Goal: Navigation & Orientation: Understand site structure

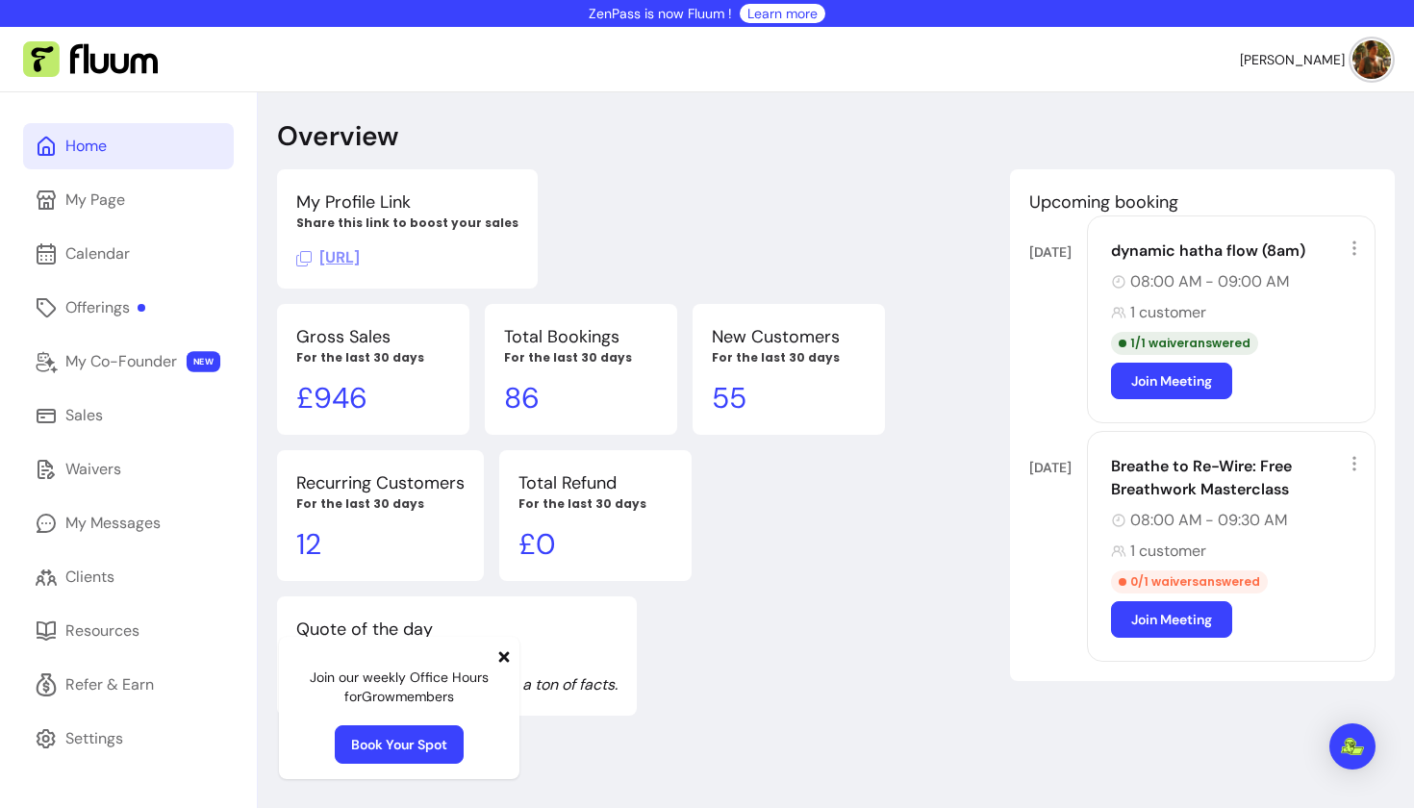
click at [342, 381] on p "£ 946" at bounding box center [373, 398] width 154 height 35
click at [97, 304] on div "Offerings" at bounding box center [105, 307] width 80 height 23
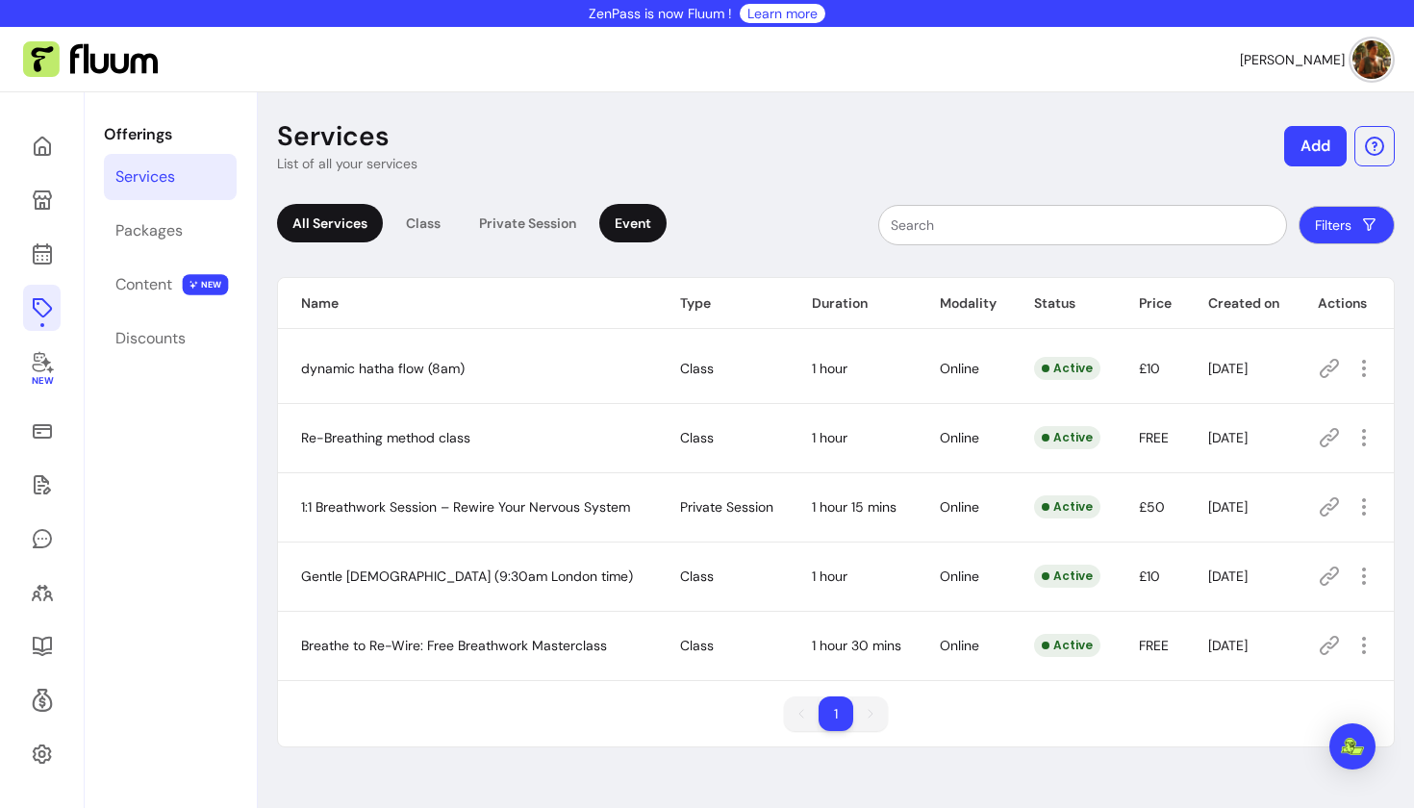
click at [606, 226] on div "Event" at bounding box center [632, 223] width 67 height 38
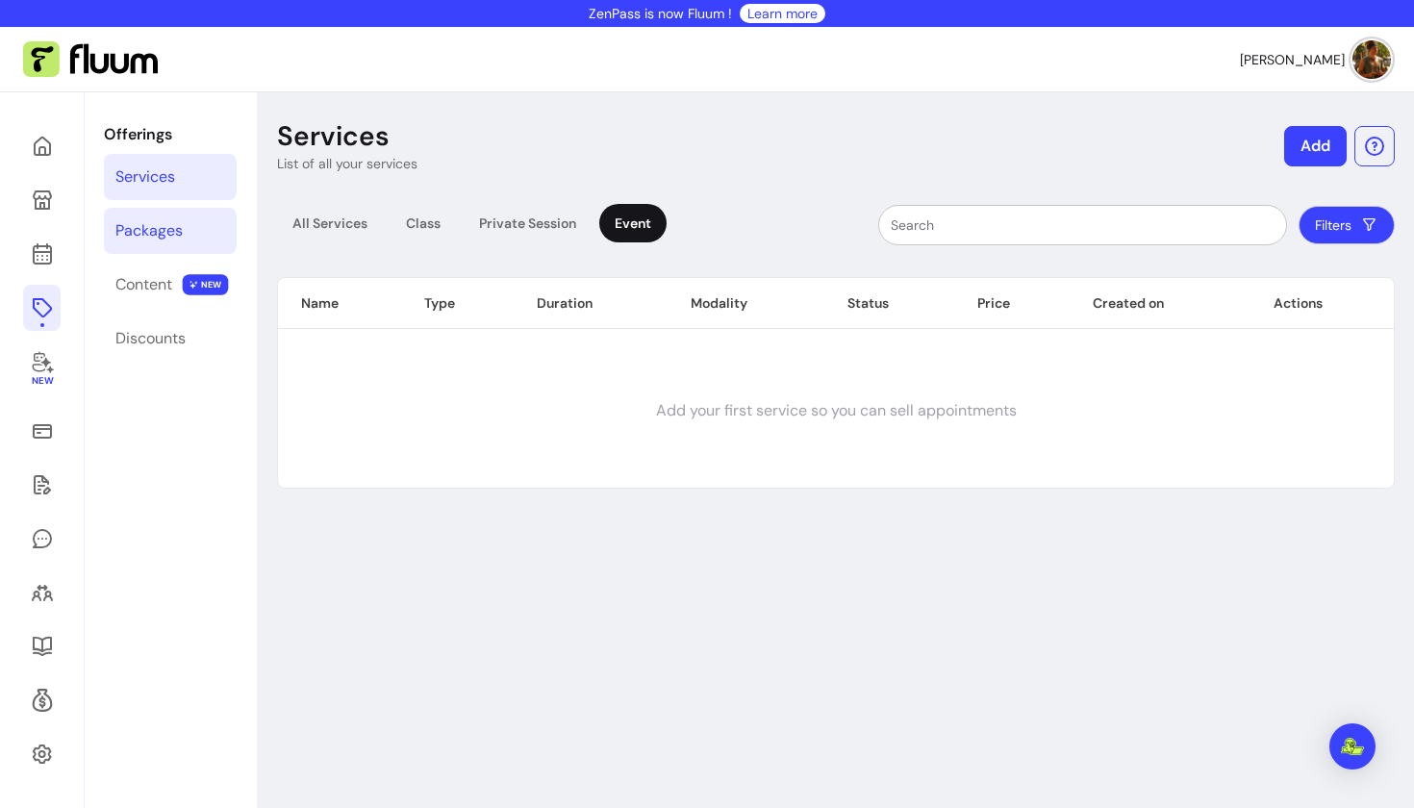
click at [197, 251] on link "Packages" at bounding box center [170, 231] width 133 height 46
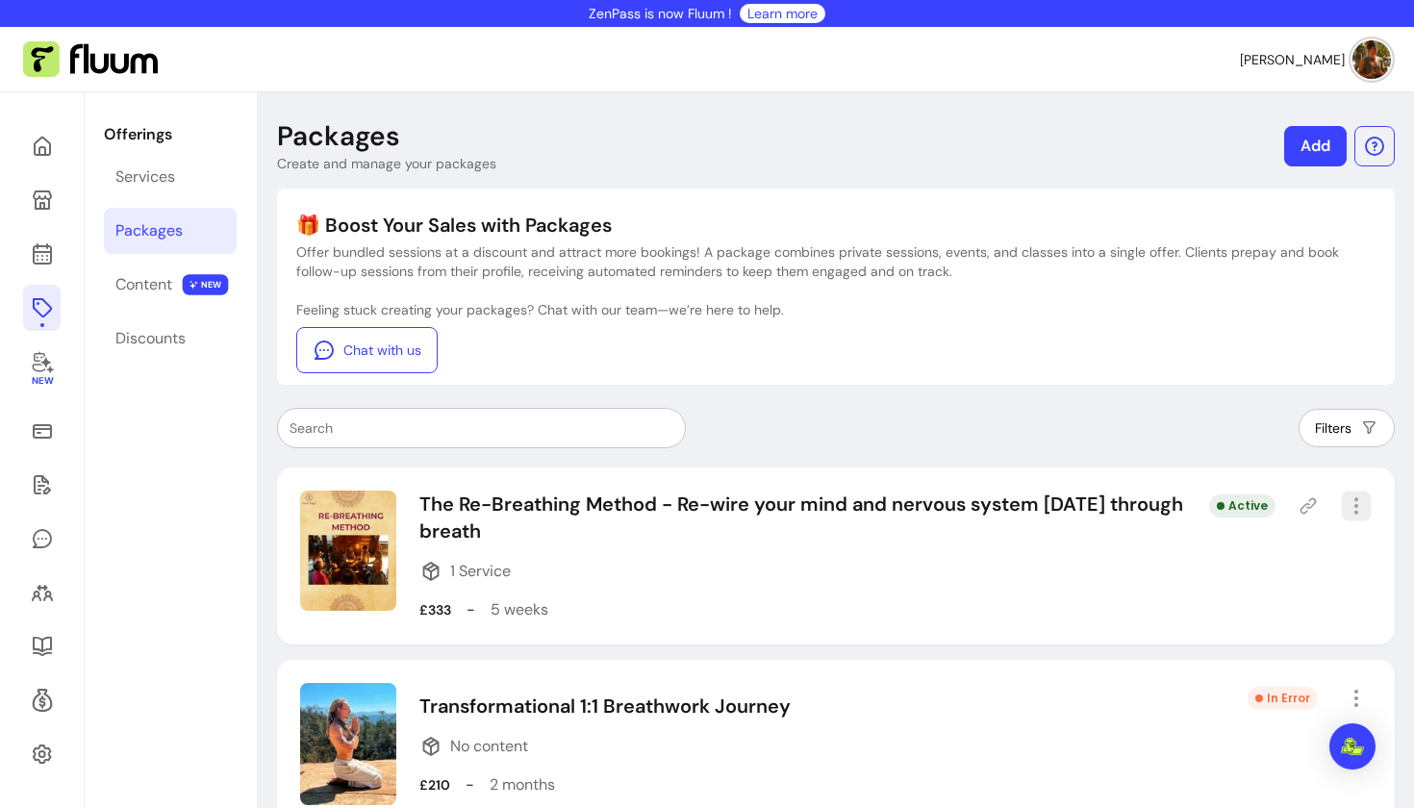
click at [1351, 508] on icon "button" at bounding box center [1356, 505] width 22 height 22
click at [1020, 330] on div "Feeling stuck creating your packages? Chat with our team—we’re here to help. Ch…" at bounding box center [835, 336] width 1079 height 73
click at [40, 239] on link at bounding box center [42, 254] width 38 height 46
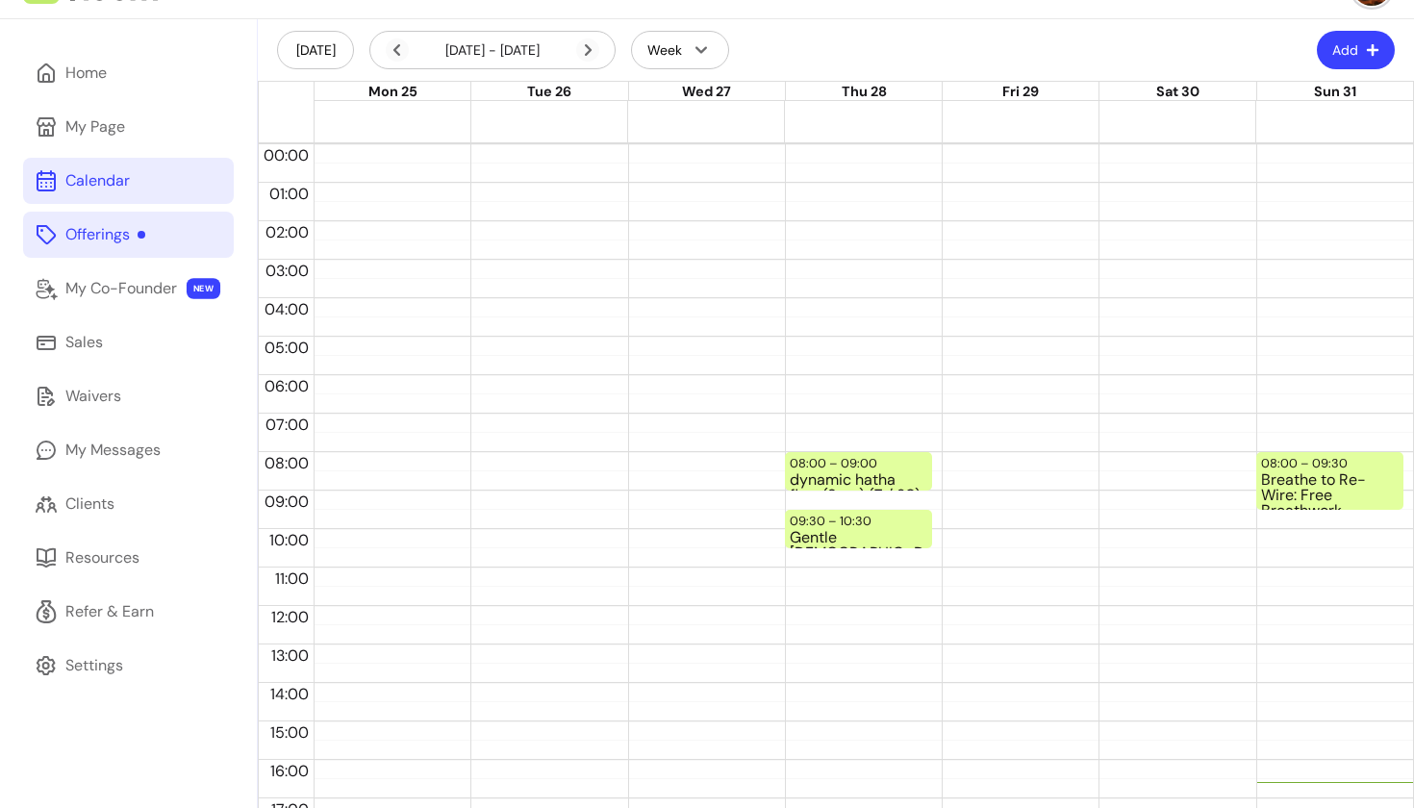
scroll to position [85, 0]
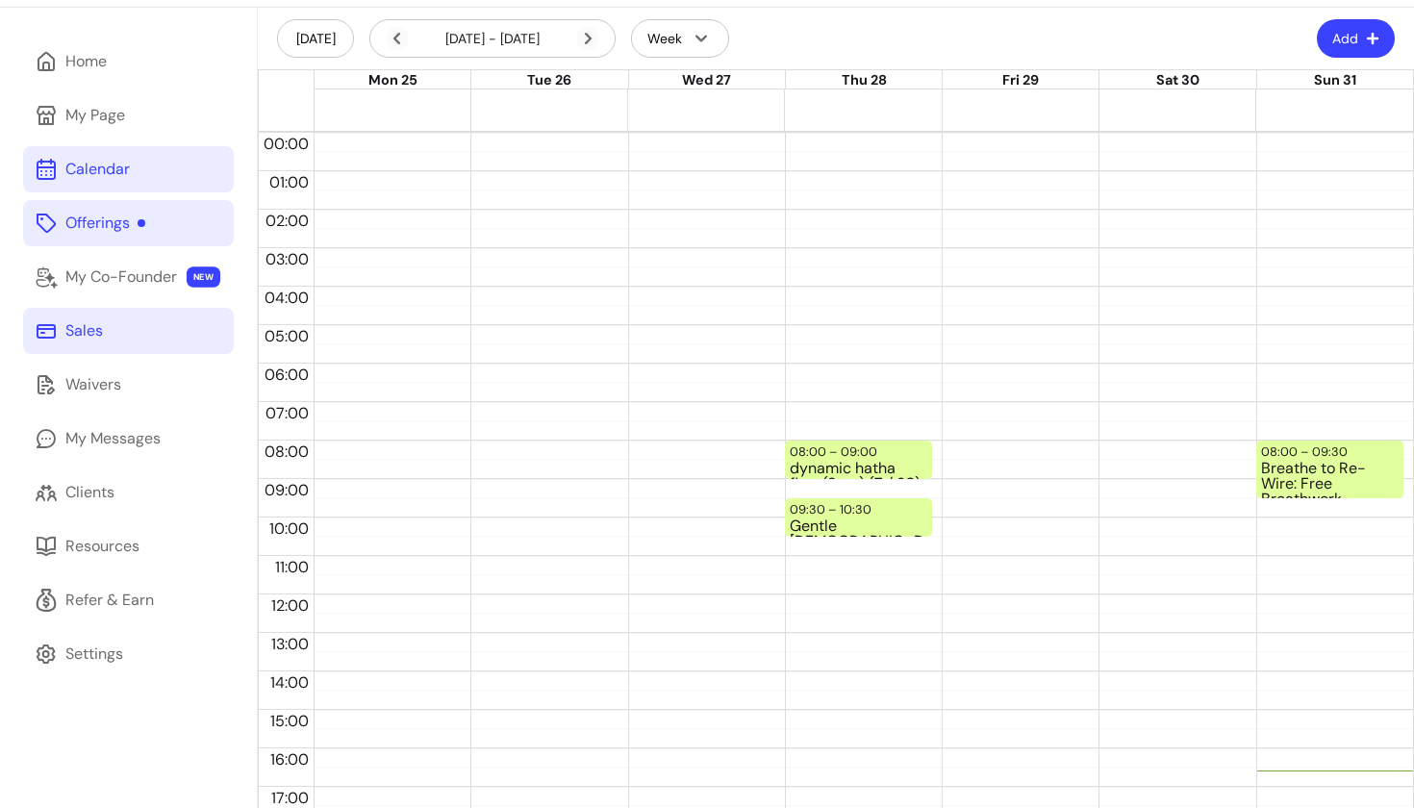
click at [78, 331] on div "Sales" at bounding box center [84, 330] width 38 height 23
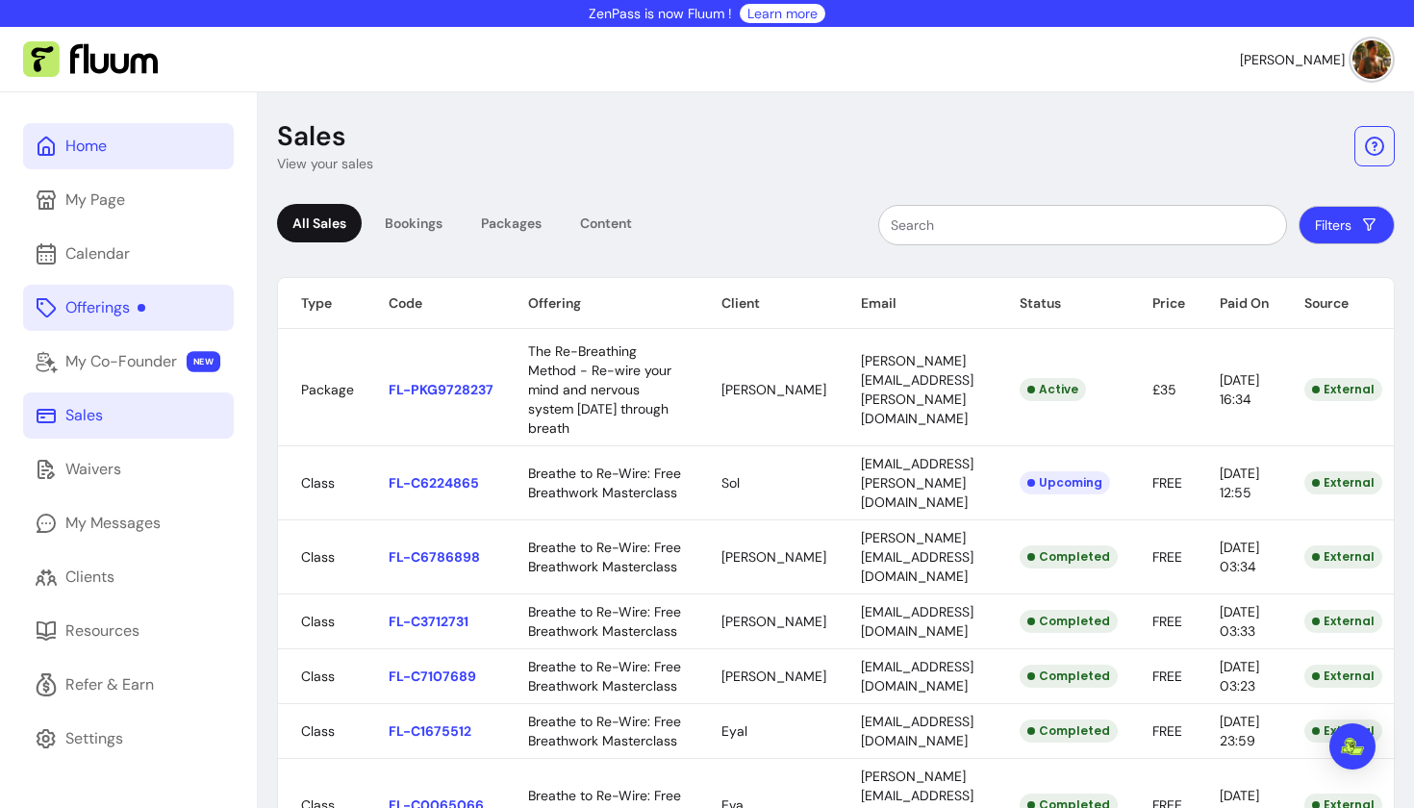
click at [95, 147] on div "Home" at bounding box center [85, 146] width 41 height 23
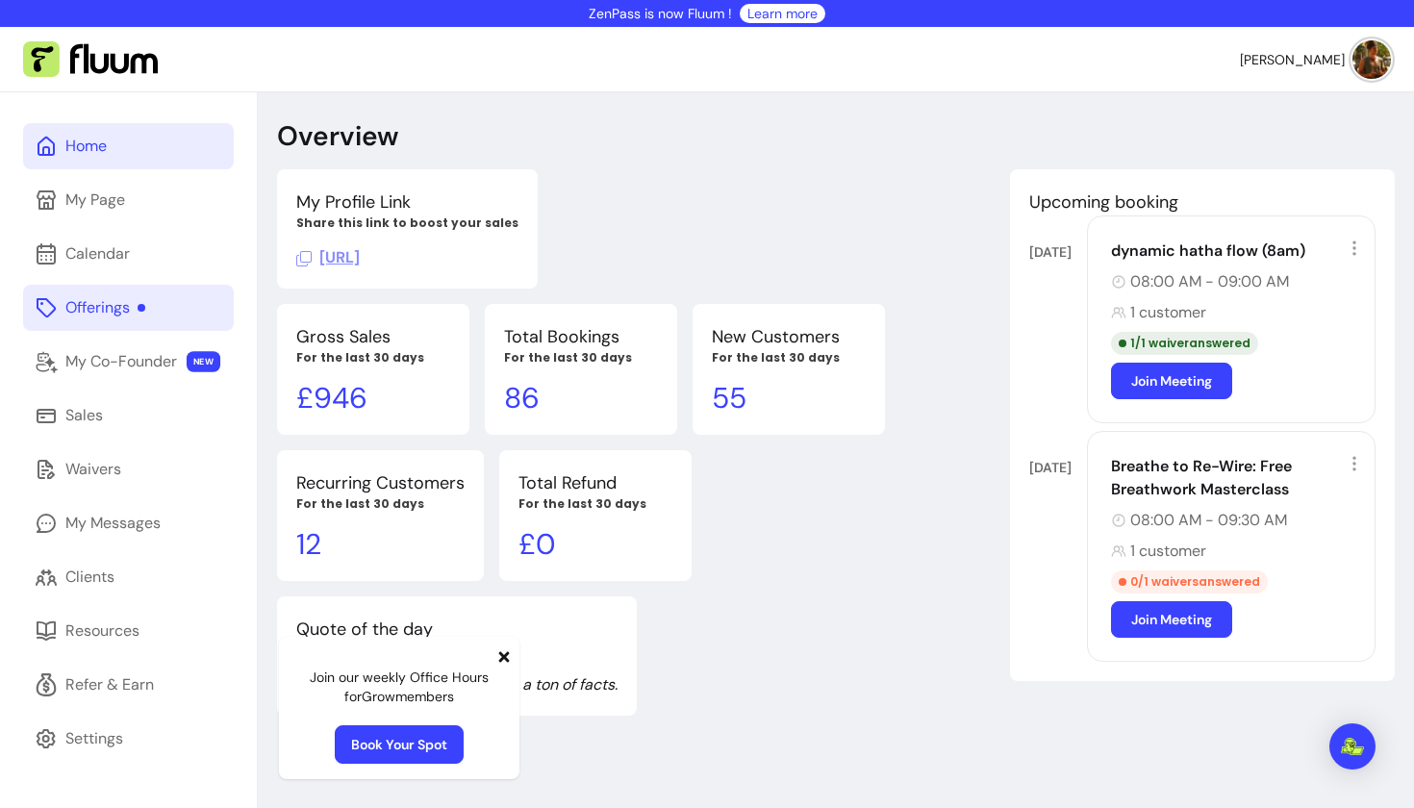
click at [111, 307] on div "Offerings" at bounding box center [105, 307] width 80 height 23
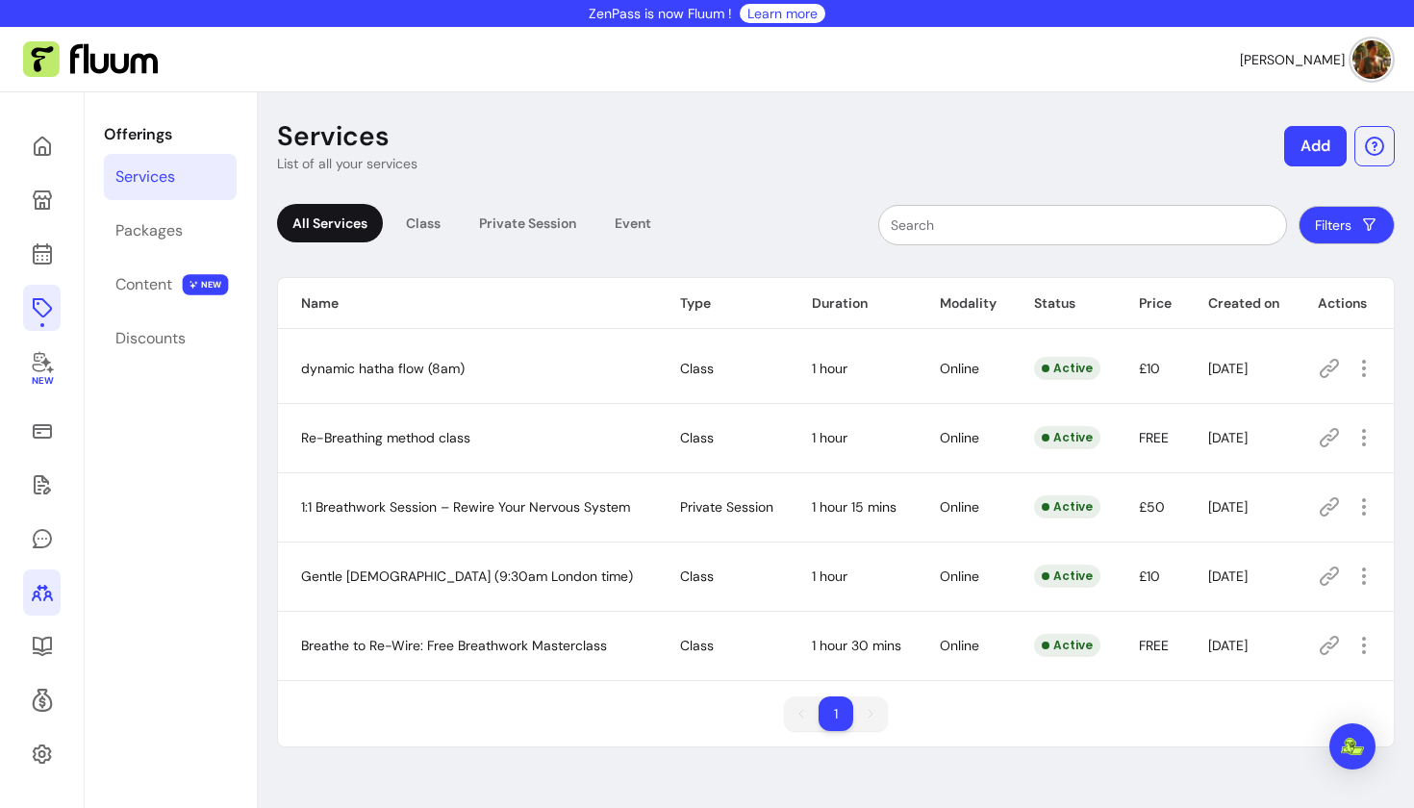
click at [50, 585] on icon at bounding box center [42, 592] width 23 height 23
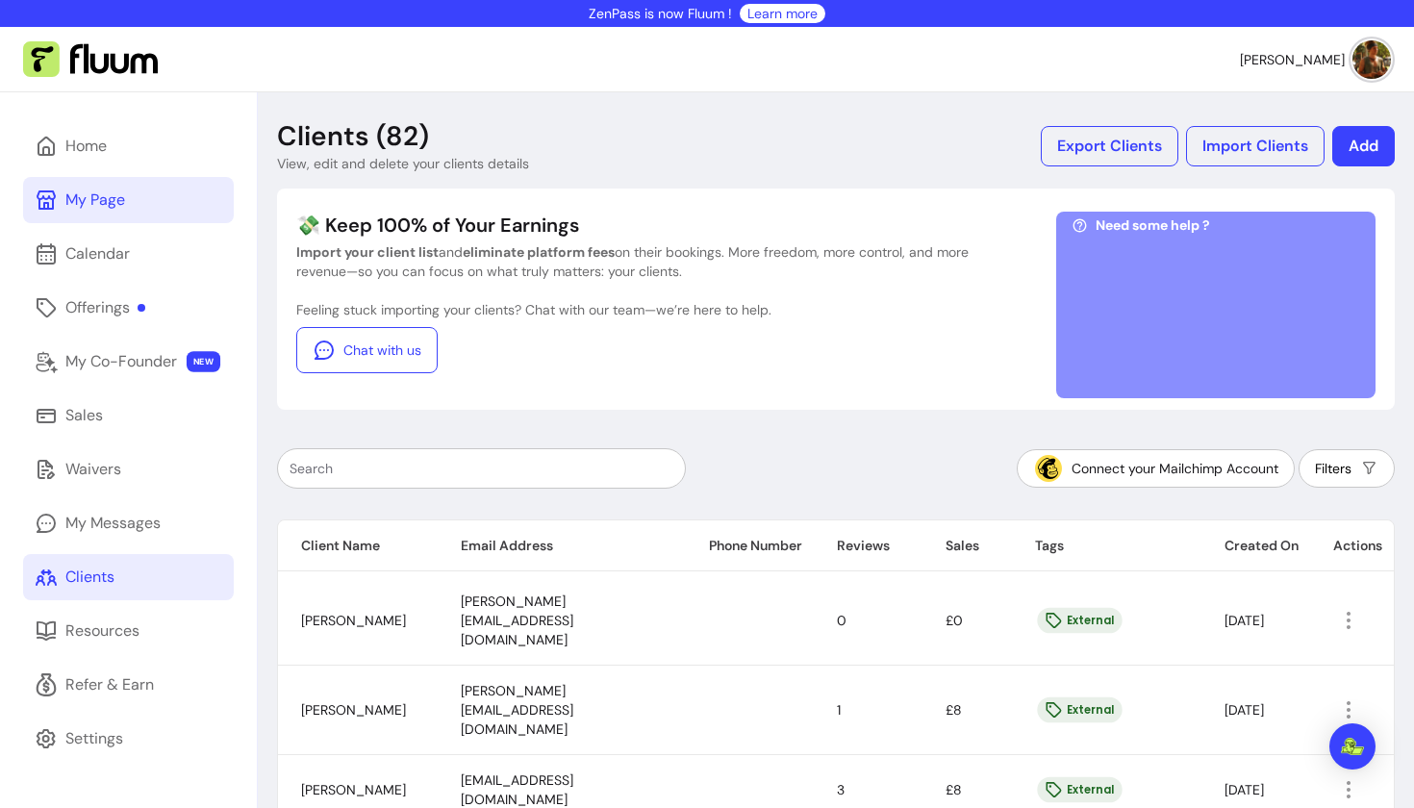
click at [119, 211] on div "My Page" at bounding box center [95, 200] width 60 height 23
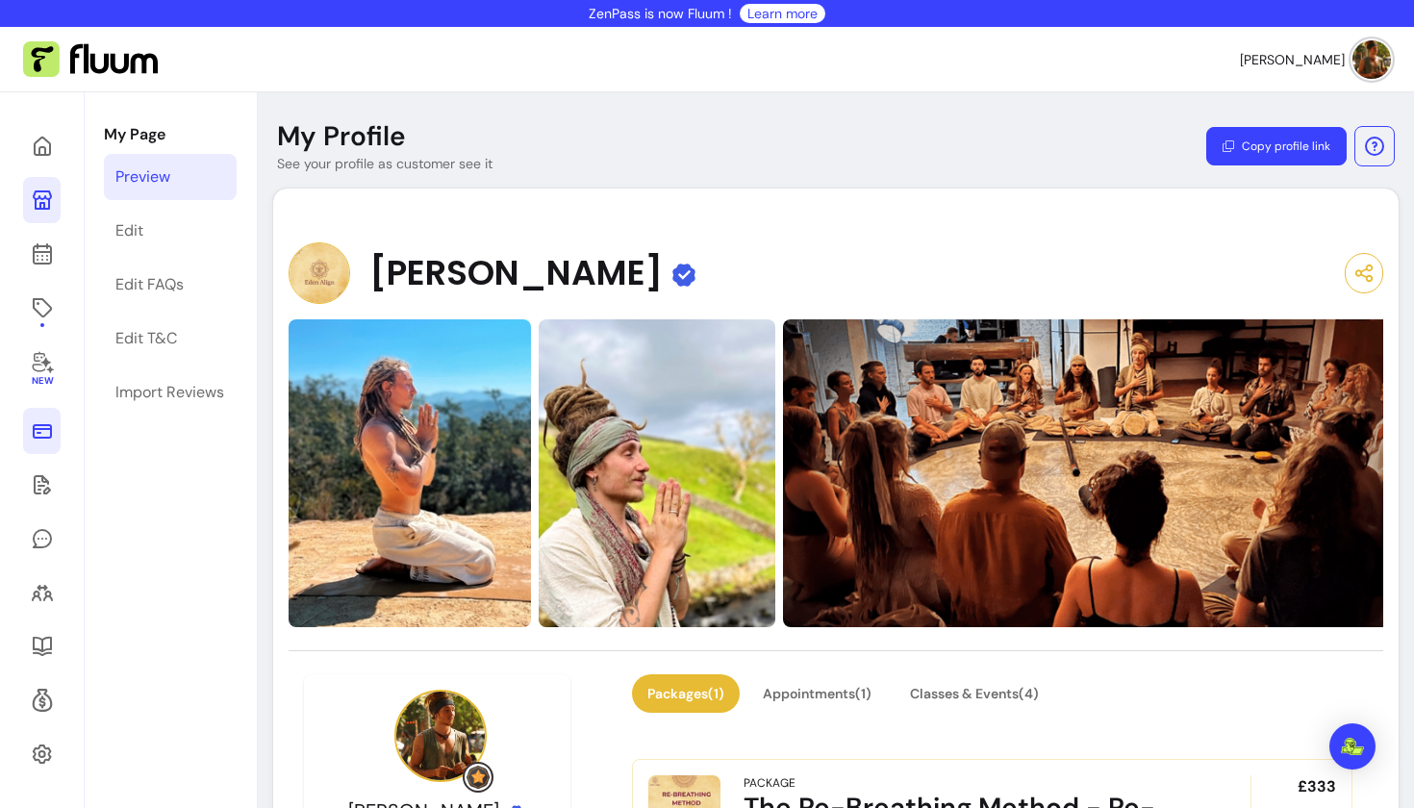
click at [44, 435] on icon at bounding box center [42, 430] width 23 height 23
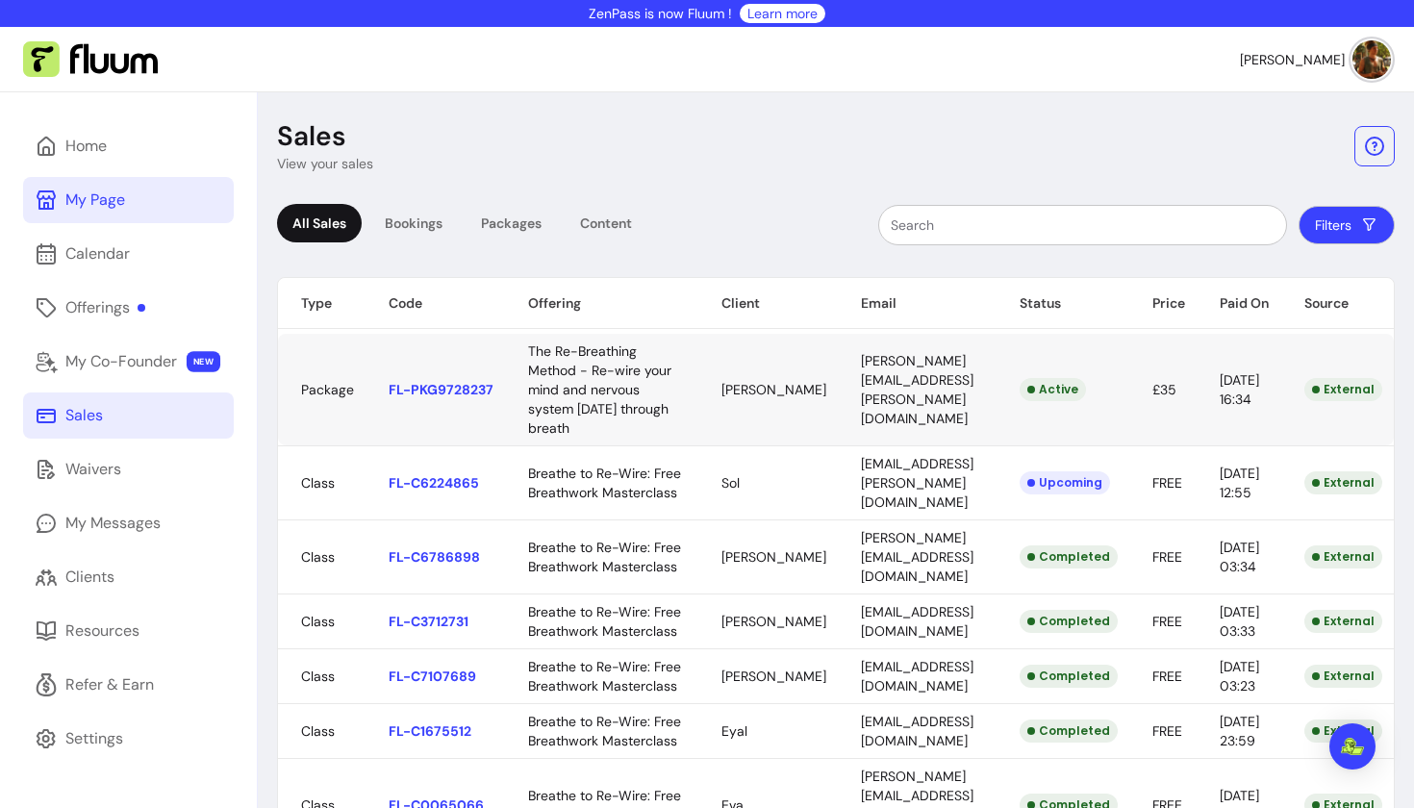
click at [787, 403] on body "ZenPass is now Fluum ! Learn more Eden M. Home My Page Calendar Offerings My Co…" at bounding box center [707, 404] width 1414 height 808
